Goal: Information Seeking & Learning: Learn about a topic

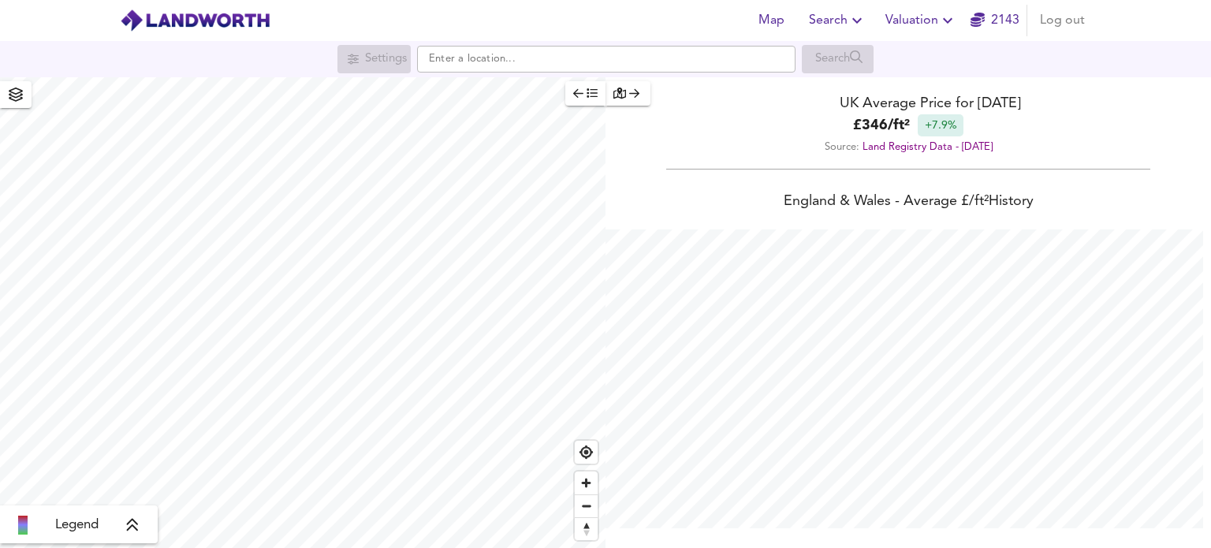
scroll to position [548, 1211]
click at [818, 18] on span "Search" at bounding box center [838, 20] width 58 height 22
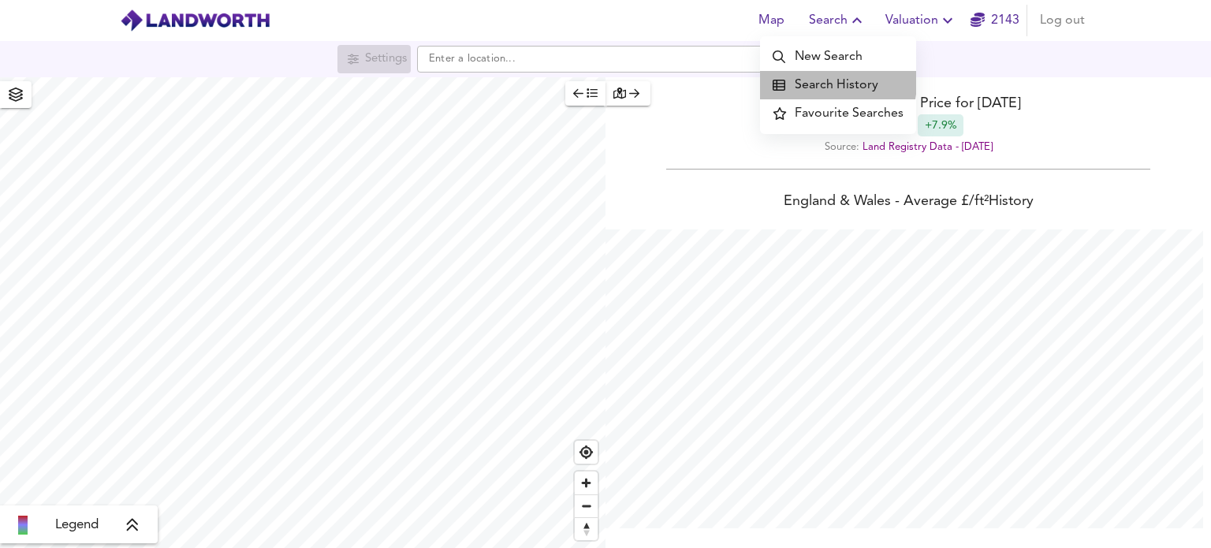
click at [823, 82] on li "Search History" at bounding box center [838, 85] width 156 height 28
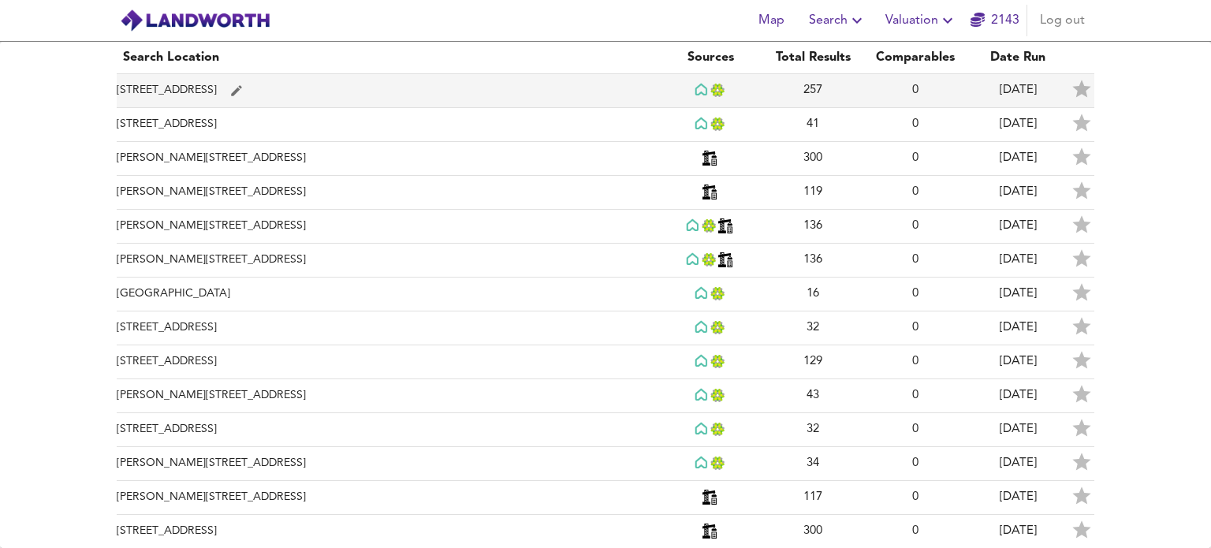
click at [246, 91] on td "[STREET_ADDRESS]" at bounding box center [388, 91] width 542 height 34
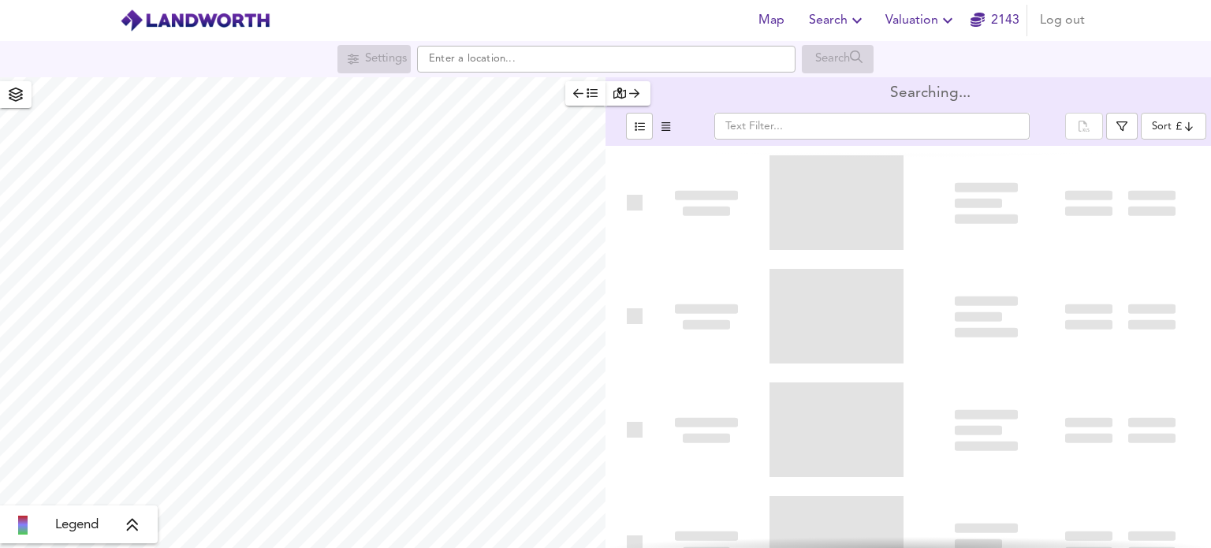
type input "bestdeal"
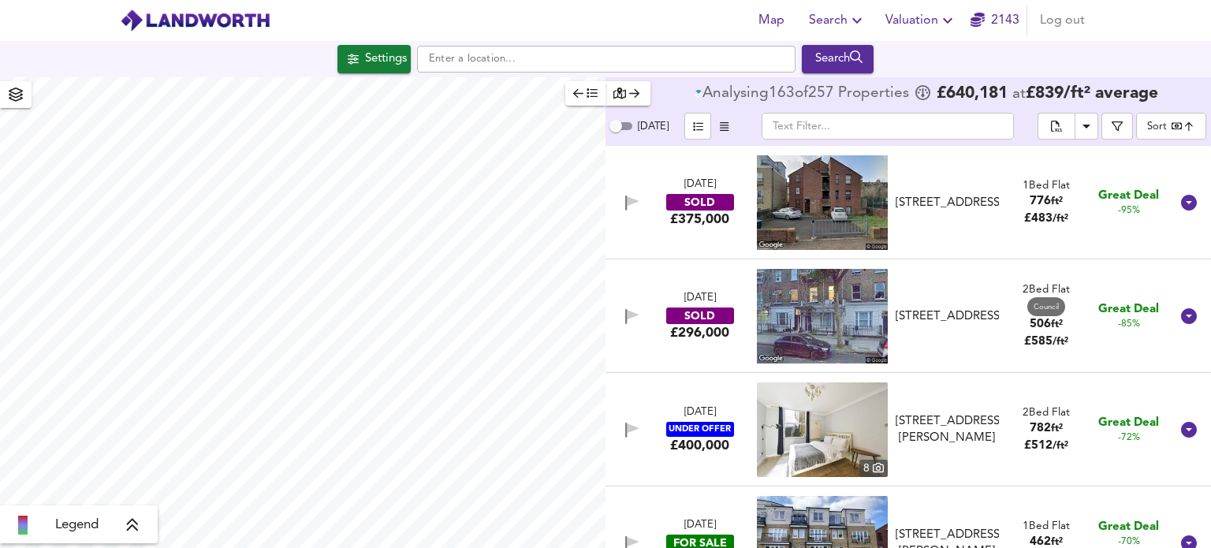
click at [846, 139] on input "text" at bounding box center [888, 126] width 252 height 27
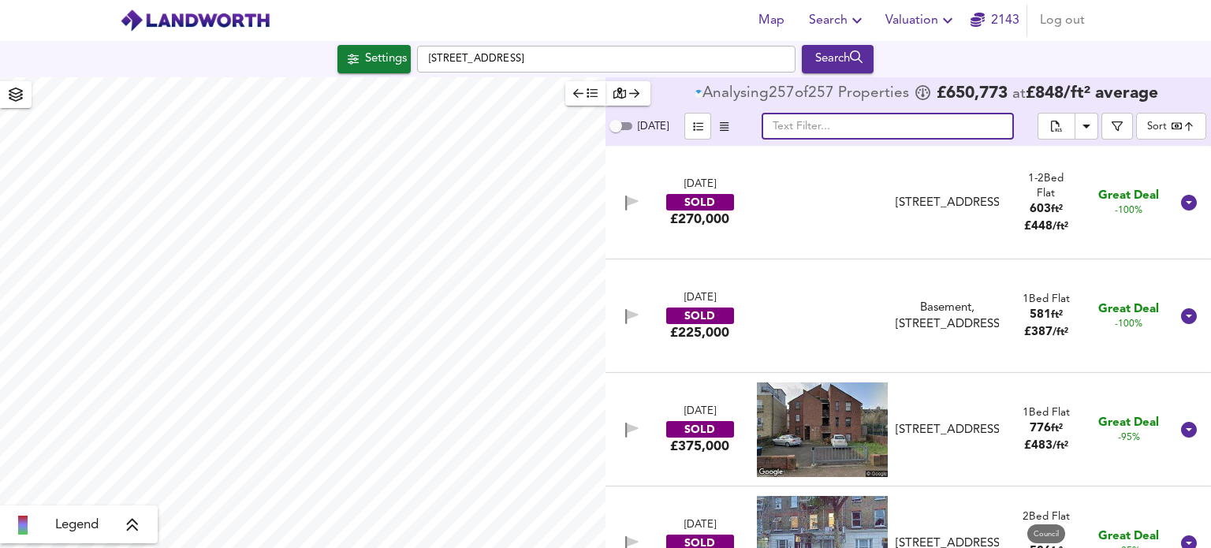
click at [850, 134] on input "text" at bounding box center [888, 126] width 252 height 27
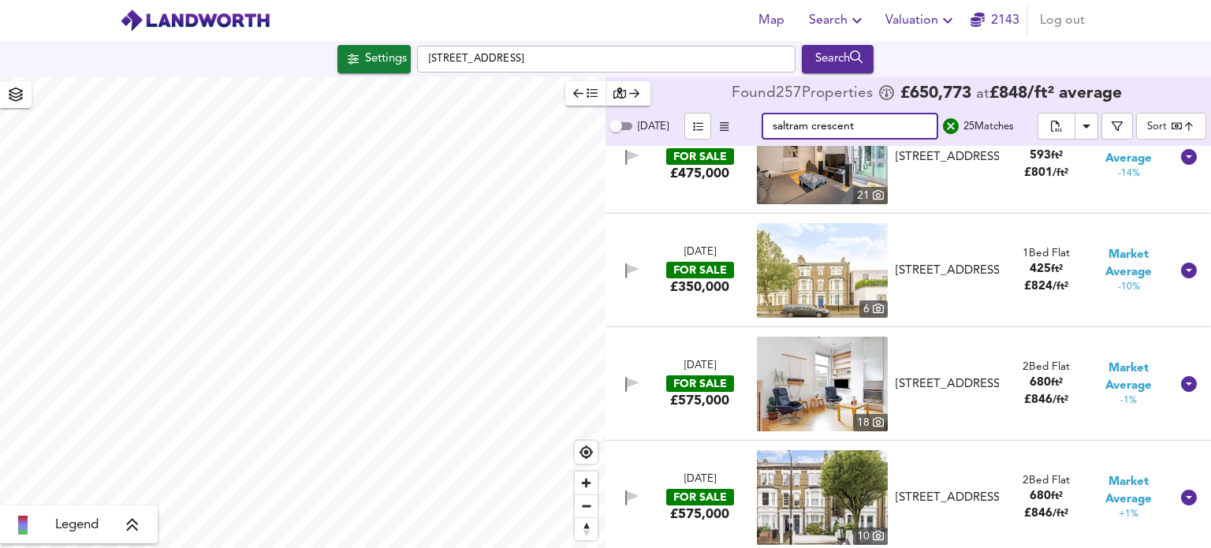
scroll to position [1262, 0]
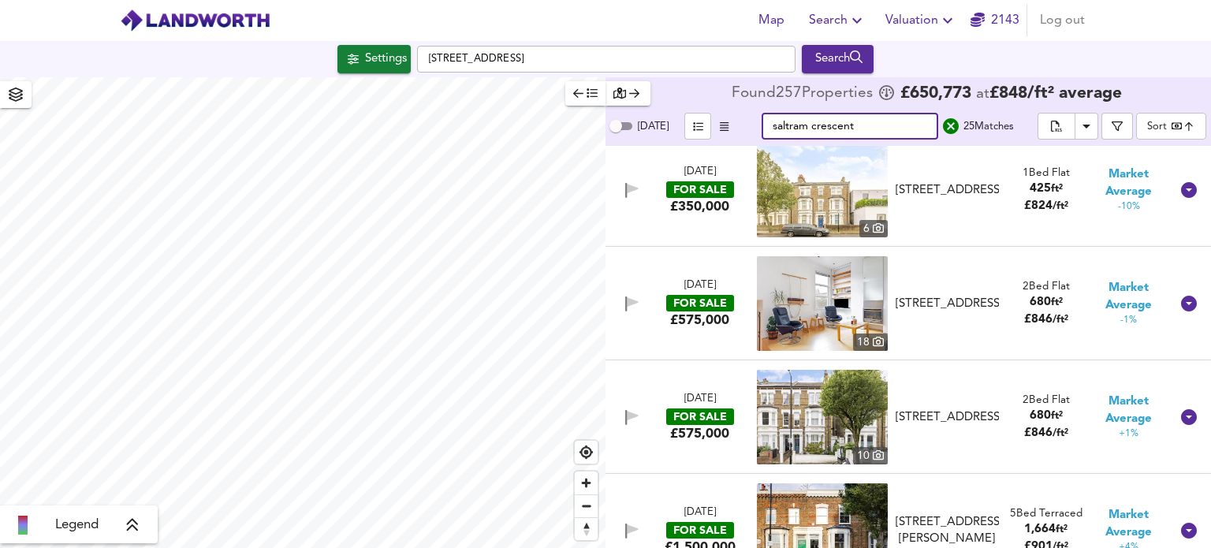
type input "saltram crescent"
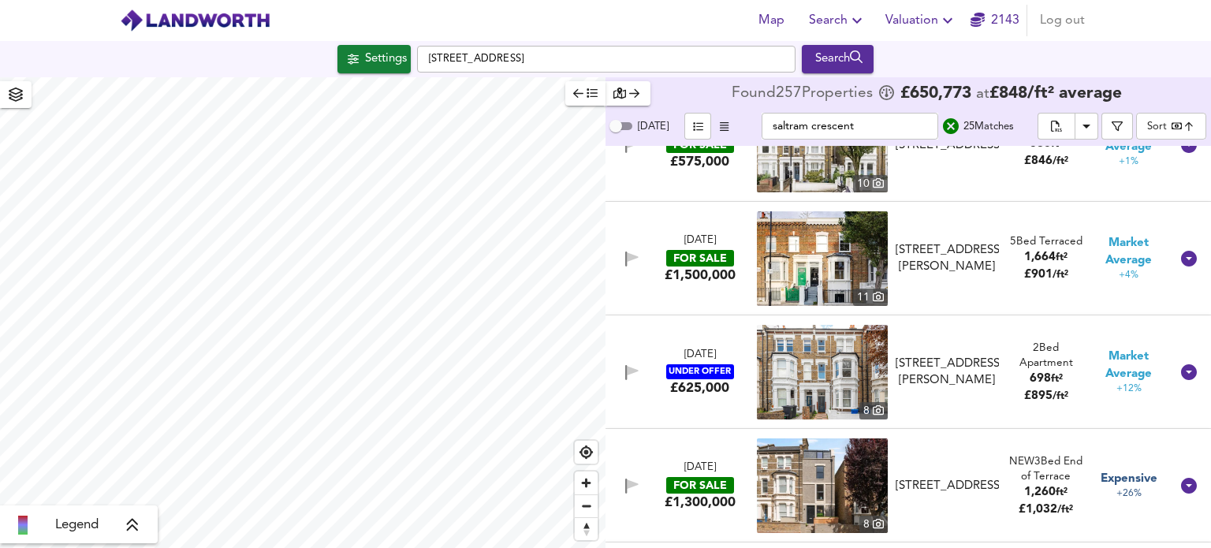
scroll to position [1656, 0]
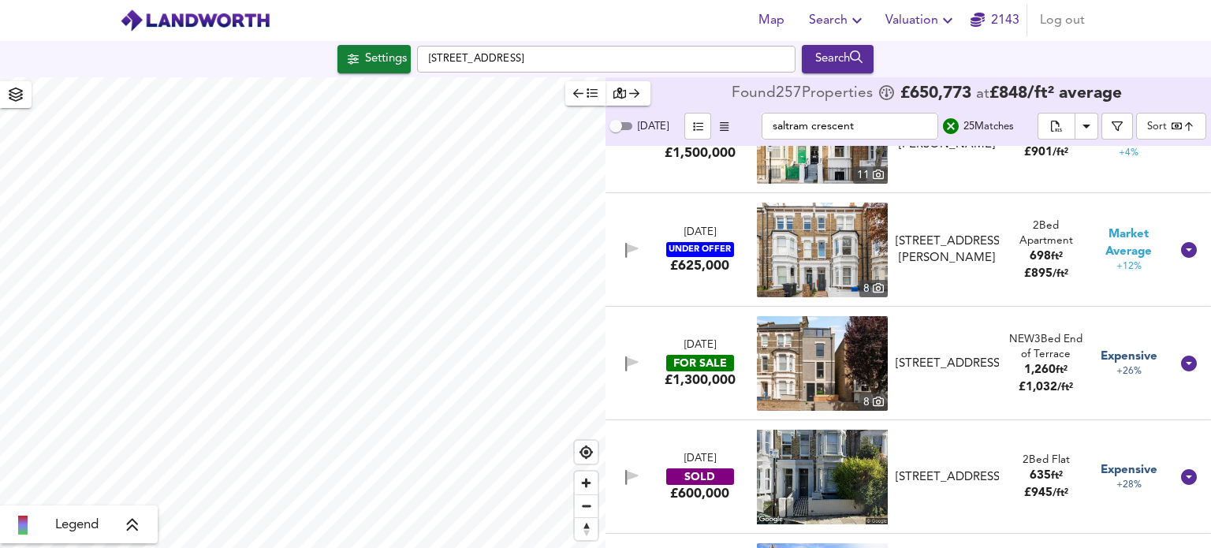
click at [778, 352] on img at bounding box center [822, 363] width 131 height 95
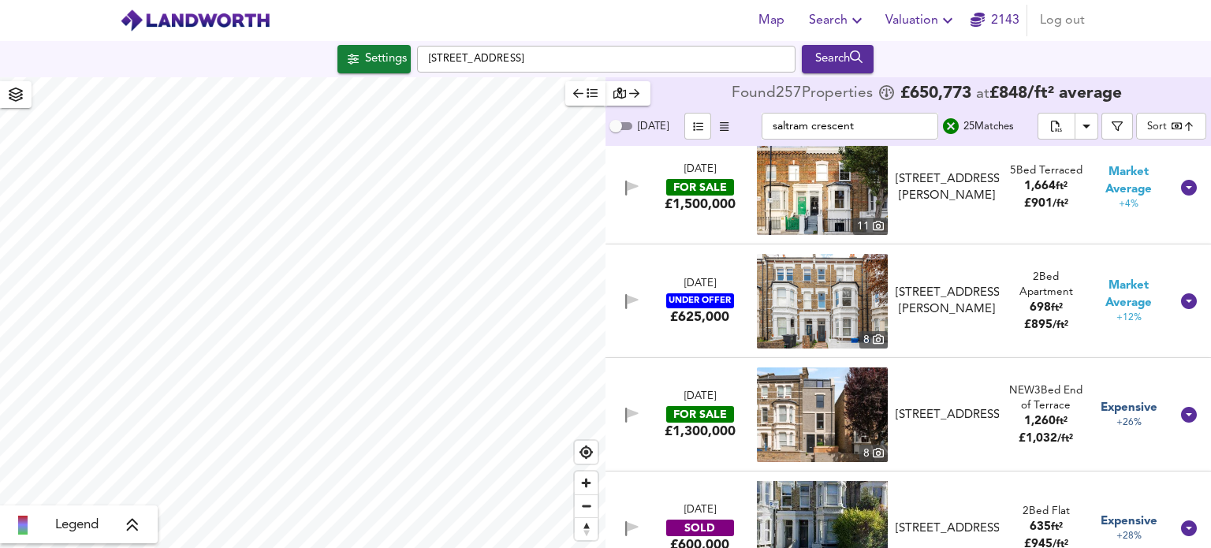
scroll to position [1577, 0]
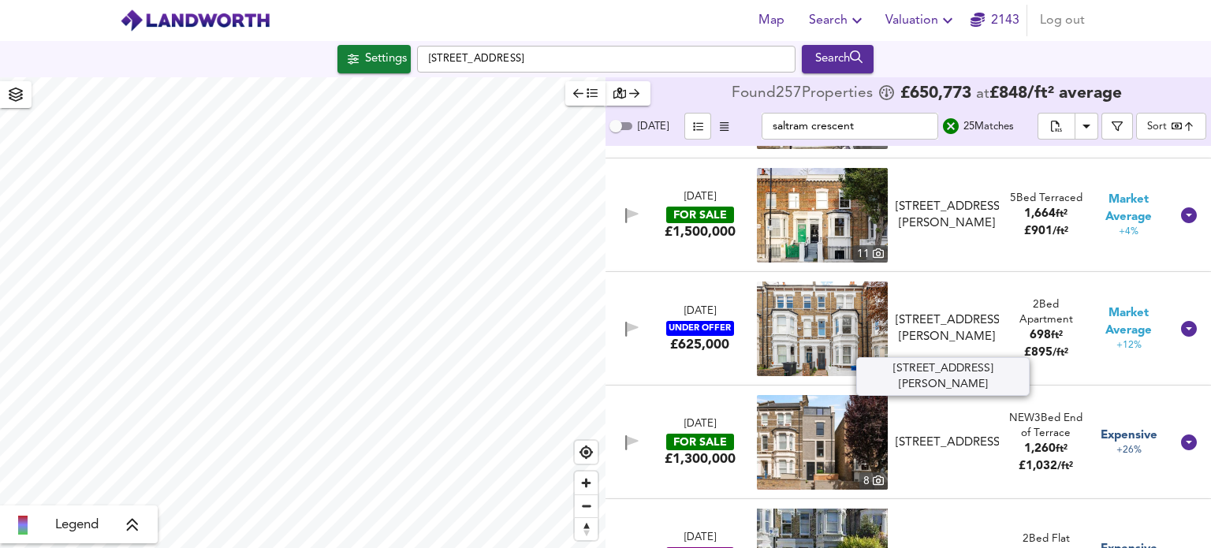
click at [918, 321] on div "[STREET_ADDRESS][PERSON_NAME]" at bounding box center [947, 329] width 103 height 34
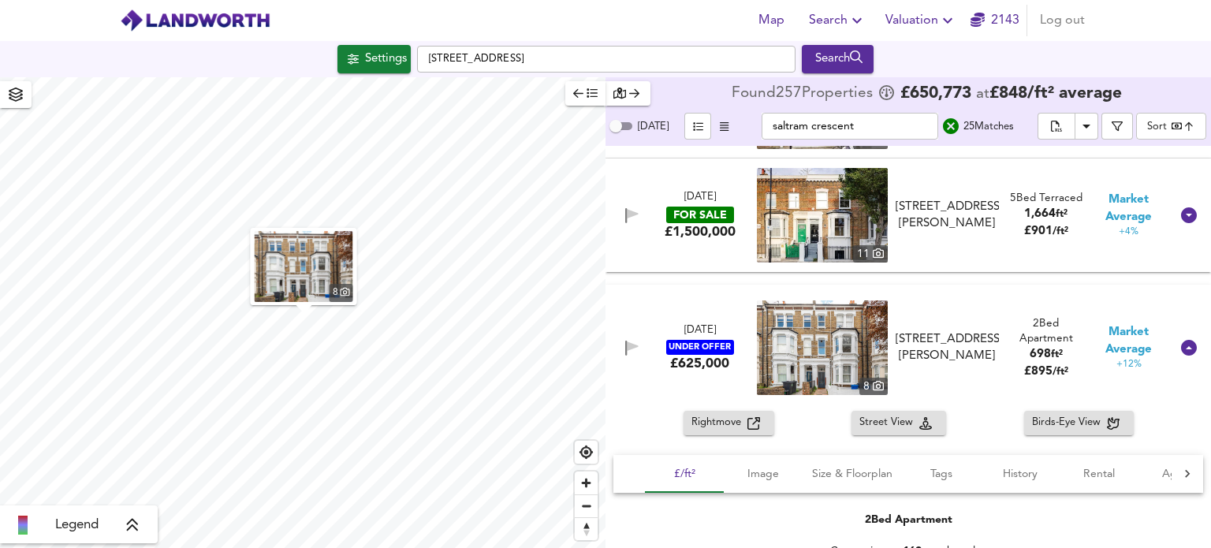
click at [829, 334] on img at bounding box center [822, 347] width 131 height 95
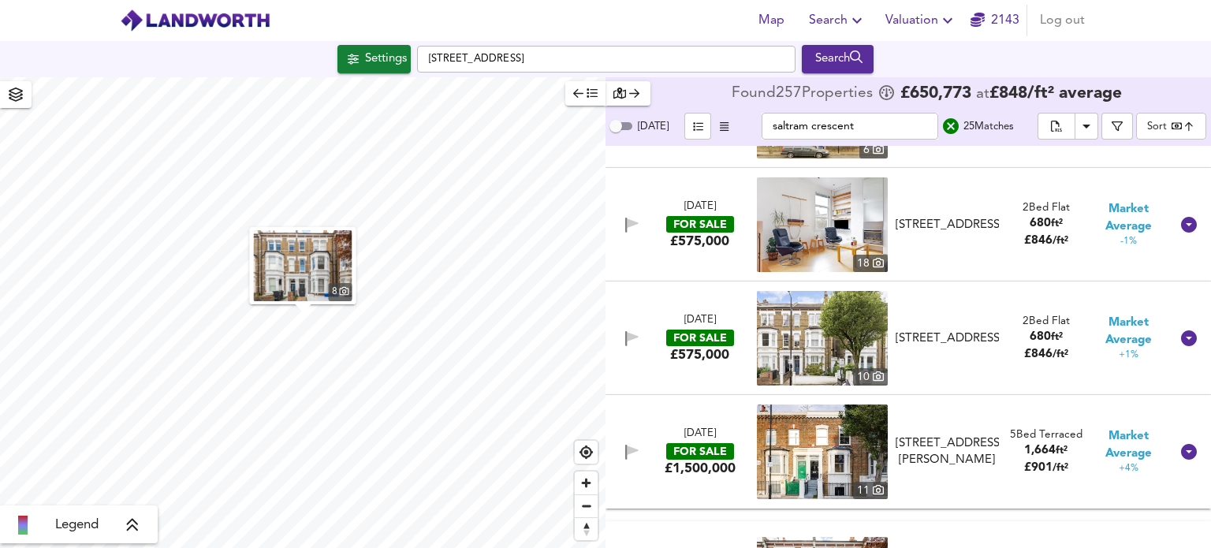
scroll to position [1419, 0]
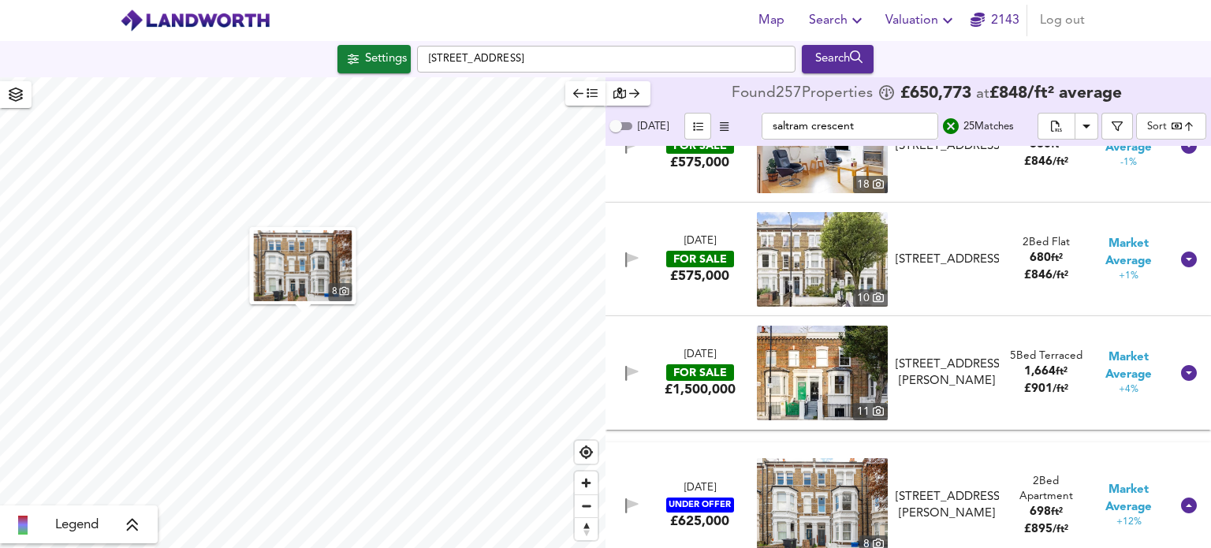
click at [831, 378] on img at bounding box center [822, 373] width 131 height 95
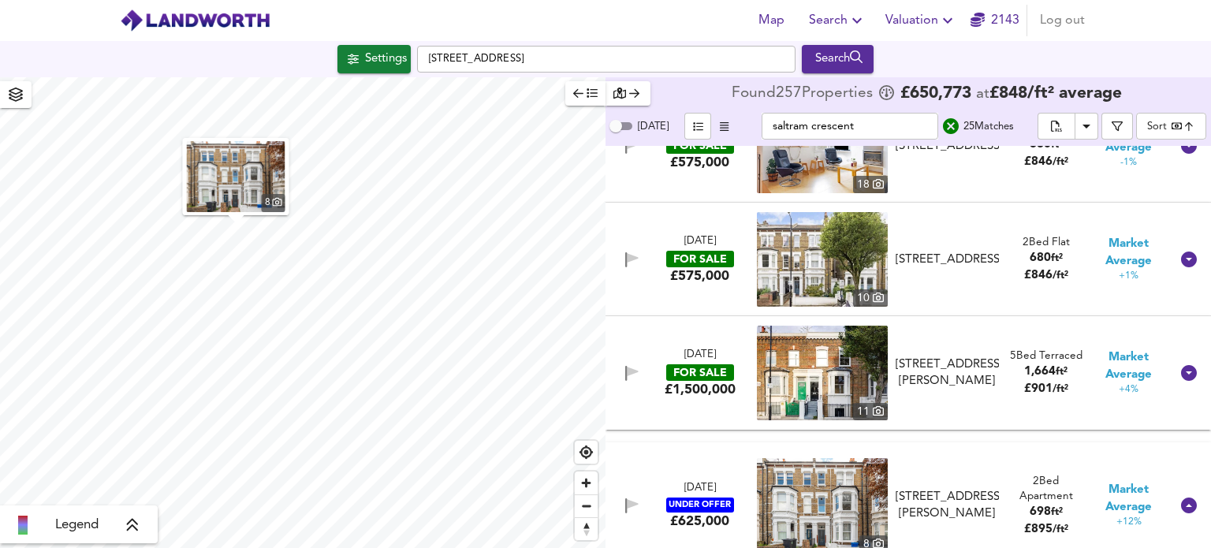
click at [833, 17] on span "Search" at bounding box center [838, 20] width 58 height 22
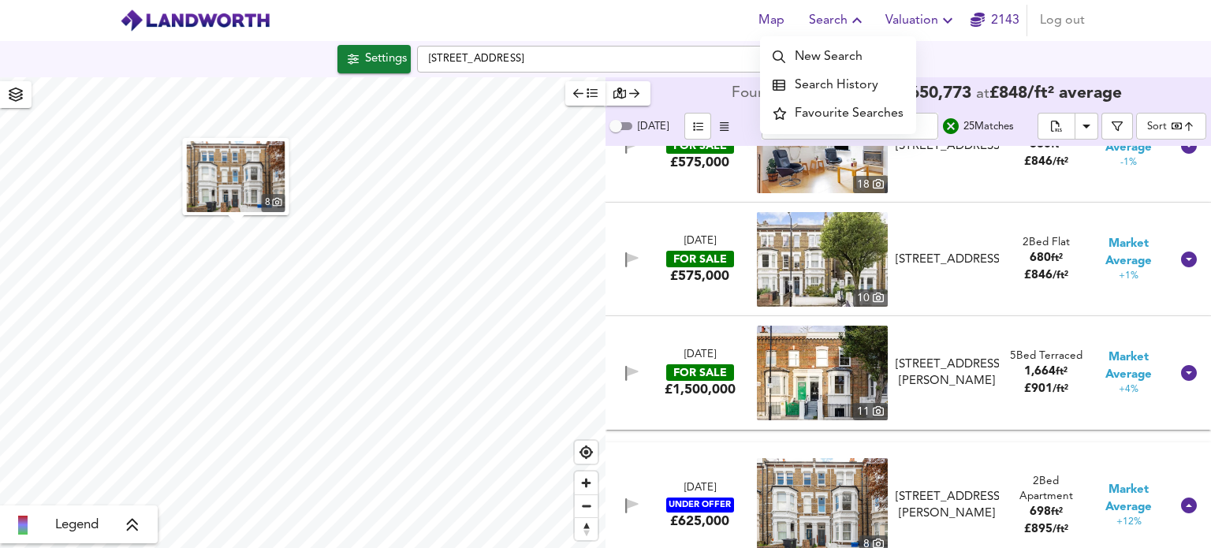
click at [827, 89] on li "Search History" at bounding box center [838, 85] width 156 height 28
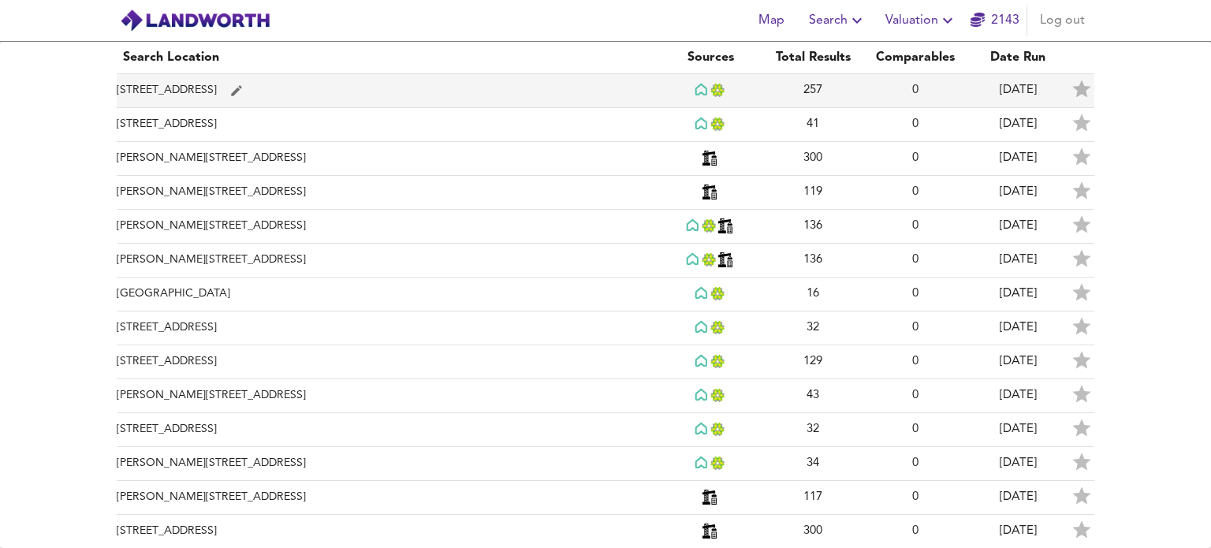
click at [228, 91] on td "[STREET_ADDRESS]" at bounding box center [388, 91] width 542 height 34
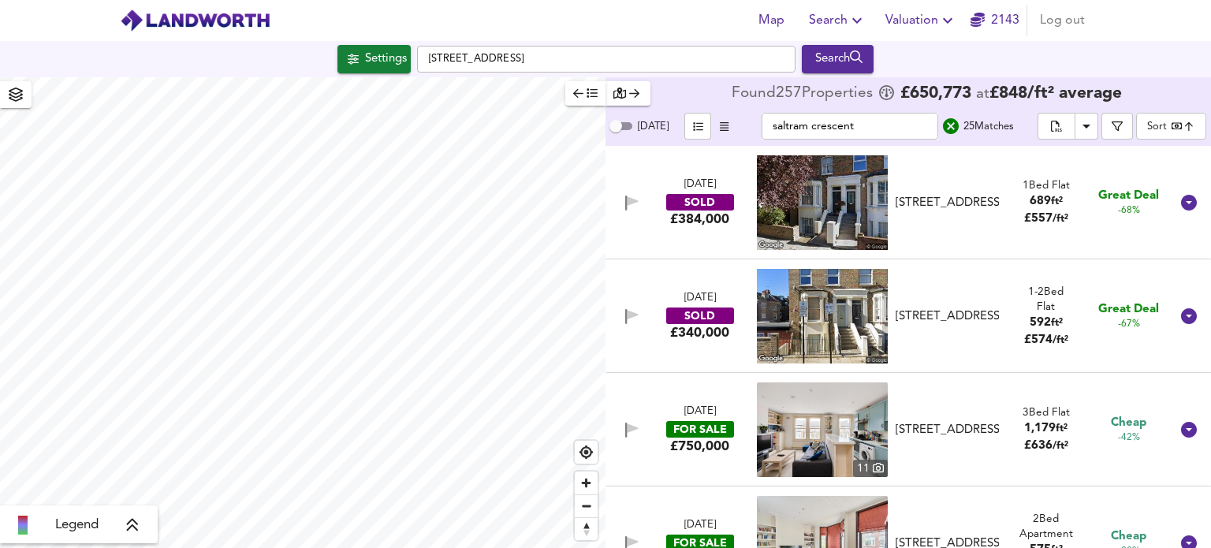
checkbox input "false"
checkbox input "true"
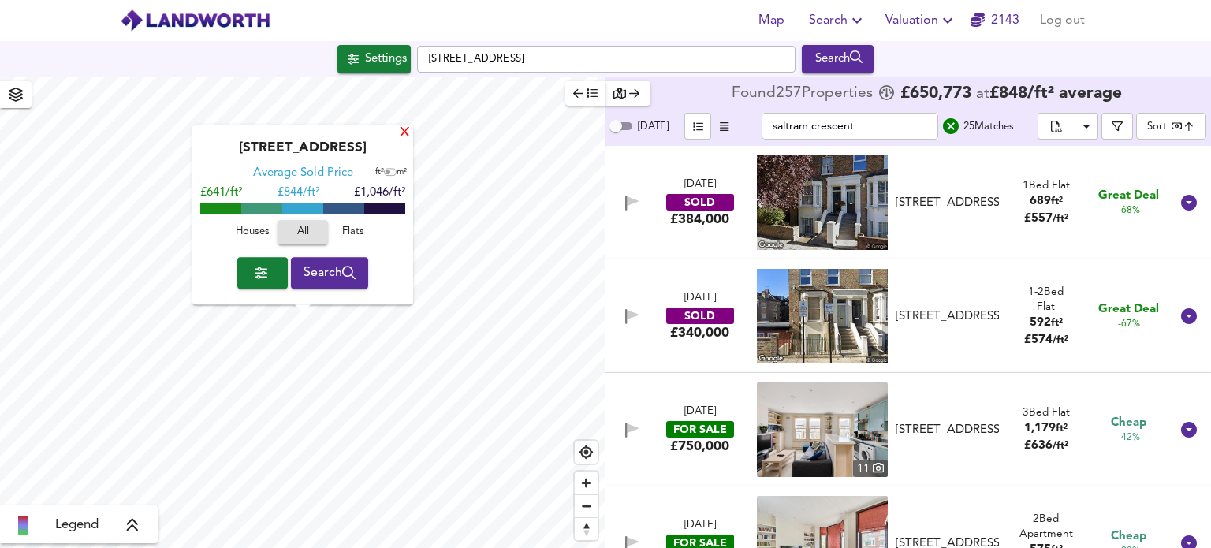
click at [404, 136] on div "X" at bounding box center [404, 133] width 13 height 15
